Goal: Information Seeking & Learning: Learn about a topic

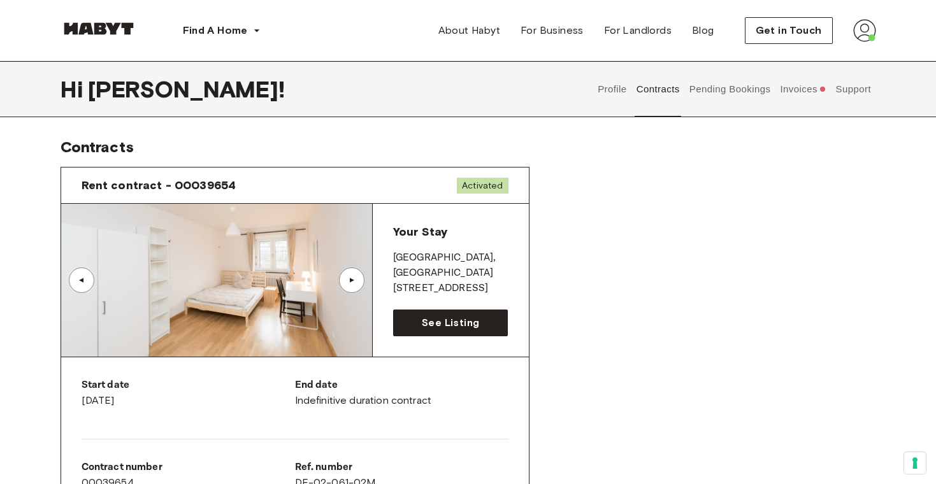
click at [800, 93] on button "Invoices" at bounding box center [802, 89] width 49 height 56
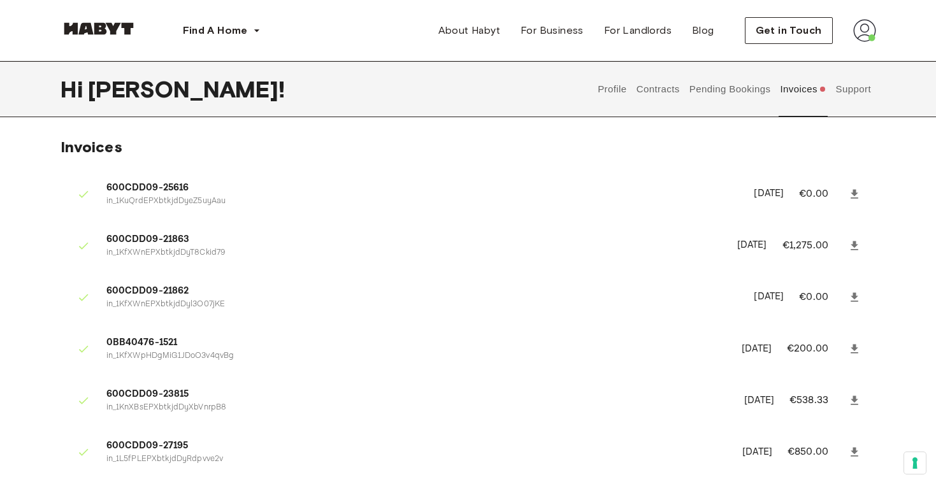
click at [616, 91] on button "Profile" at bounding box center [612, 89] width 32 height 56
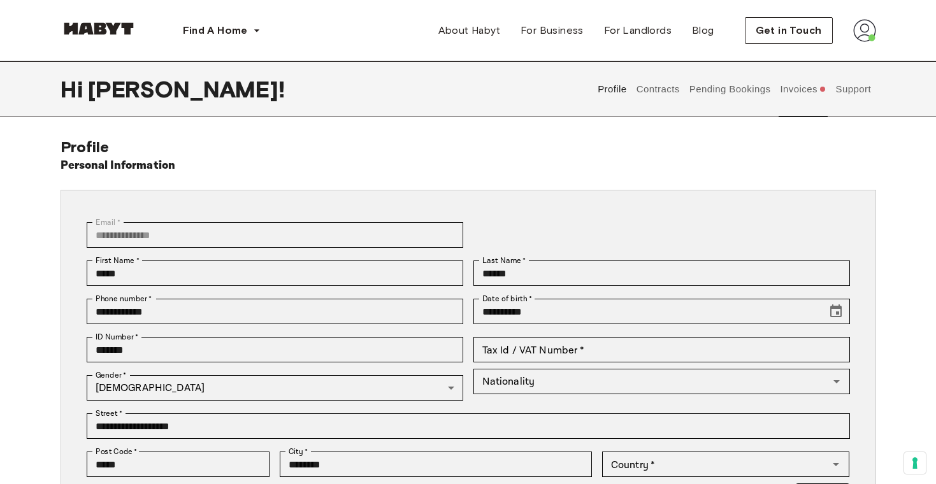
type input "**********"
click at [666, 97] on button "Contracts" at bounding box center [657, 89] width 46 height 56
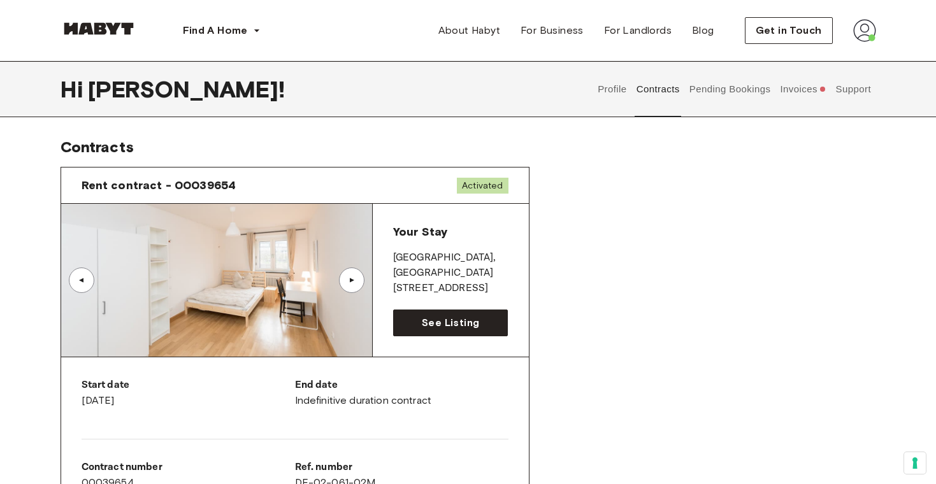
click at [852, 88] on button "Support" at bounding box center [853, 89] width 39 height 56
click at [843, 95] on button "Support" at bounding box center [853, 89] width 39 height 56
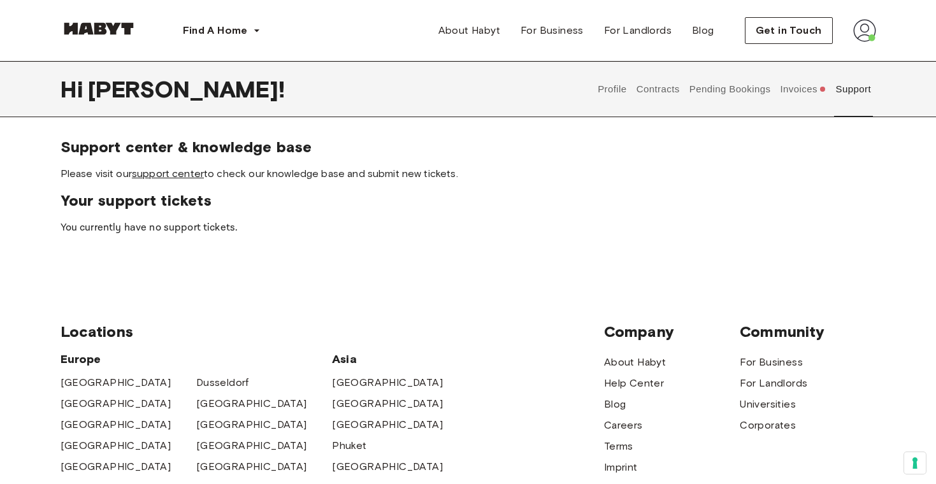
click at [192, 176] on link "support center" at bounding box center [168, 174] width 72 height 12
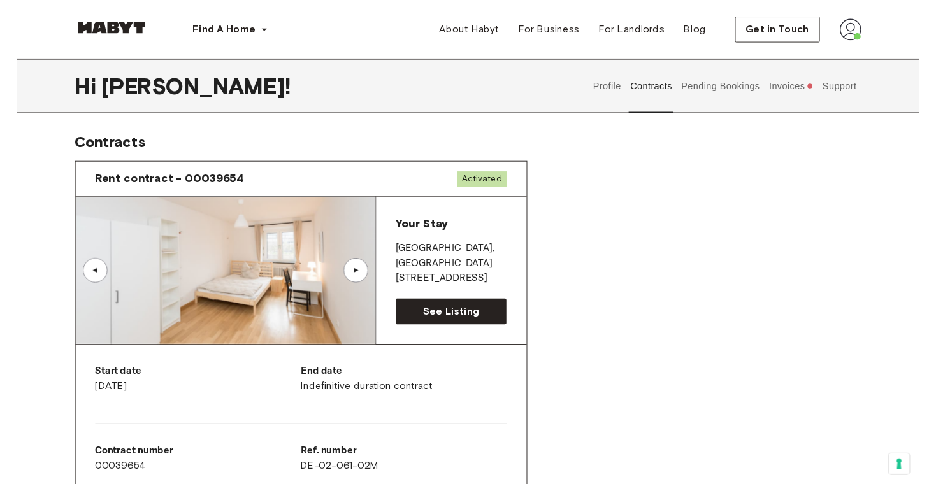
scroll to position [83, 0]
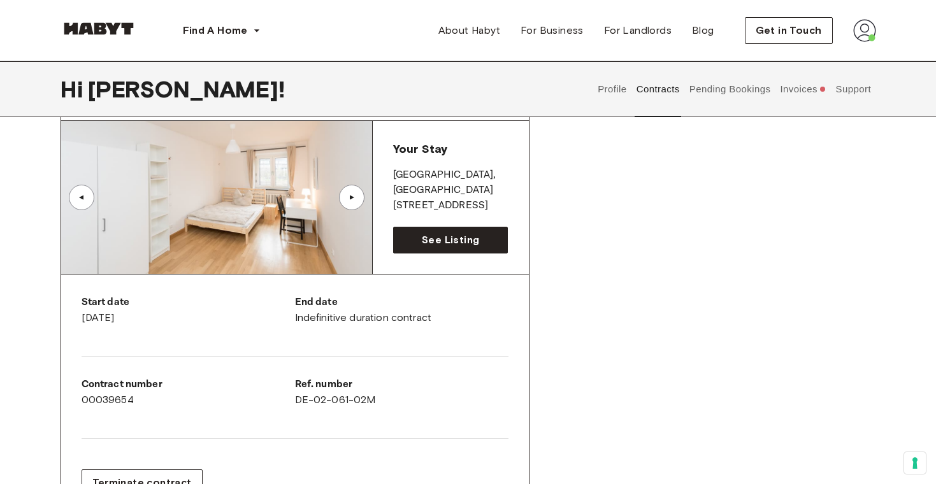
click at [873, 32] on img at bounding box center [864, 30] width 23 height 23
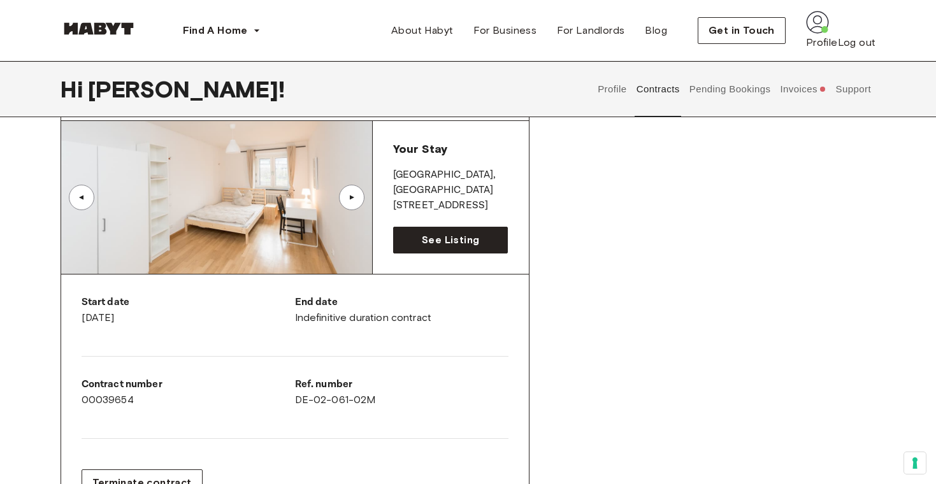
click at [829, 32] on img at bounding box center [817, 22] width 23 height 23
